Goal: Task Accomplishment & Management: Manage account settings

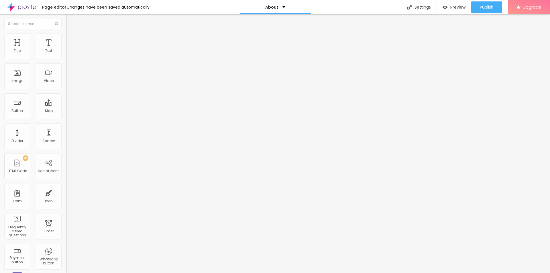
click at [66, 49] on span "Change image" at bounding box center [81, 46] width 31 height 5
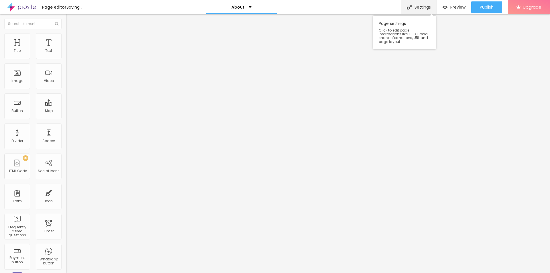
click at [421, 7] on div "Settings" at bounding box center [419, 7] width 36 height 14
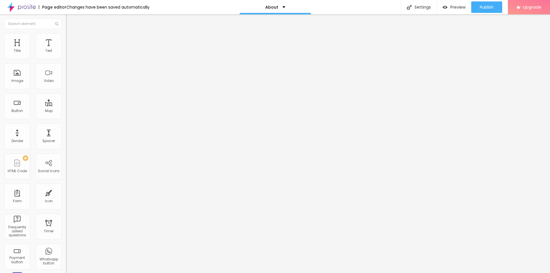
drag, startPoint x: 241, startPoint y: 129, endPoint x: 203, endPoint y: 137, distance: 39.5
paste input "uraGLP Recensioner i [GEOGRAPHIC_DATA] Var du Kan Köpa och Undvika Bedrägerier"
type input "AuraGLP Recensioner i [GEOGRAPHIC_DATA] Var du Kan Köpa och Undvika Bedrägerier"
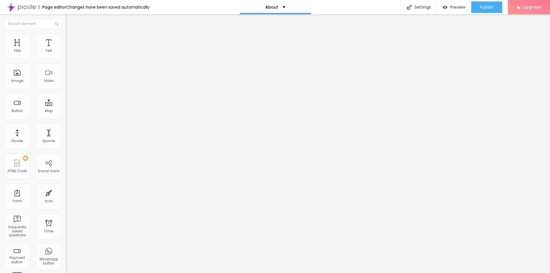
click at [483, 9] on span "Publish" at bounding box center [487, 7] width 14 height 5
